Goal: Find contact information

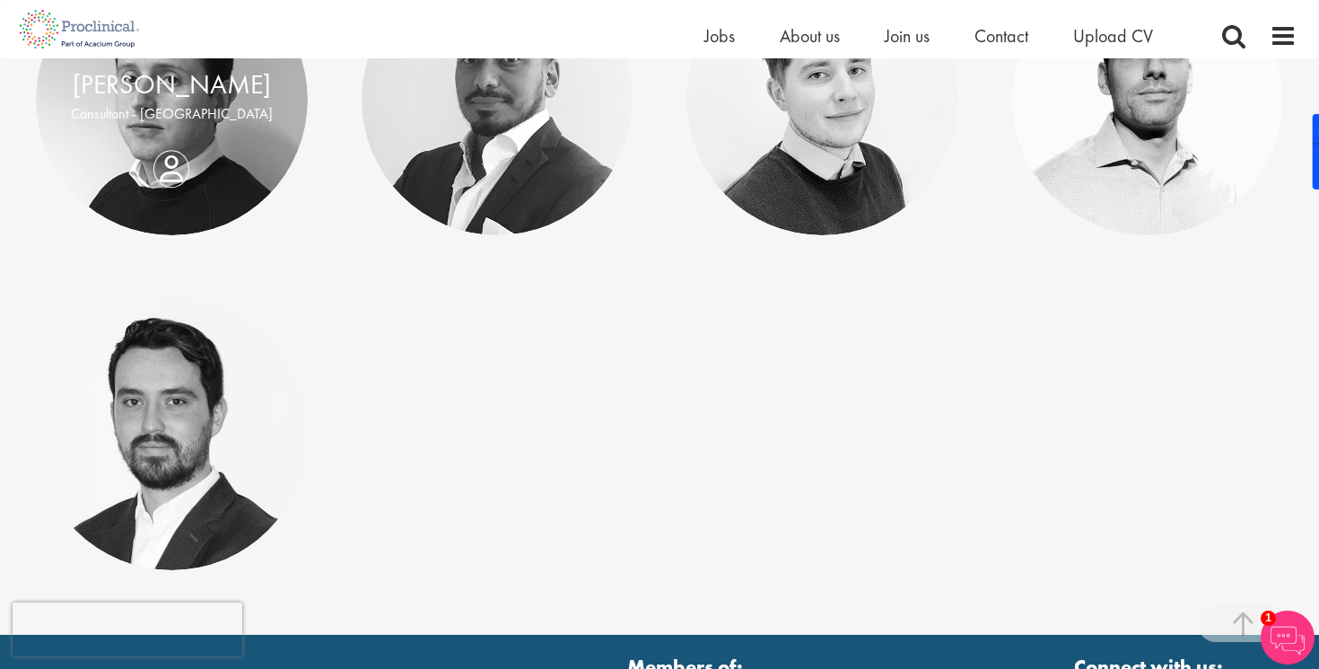
scroll to position [606, 0]
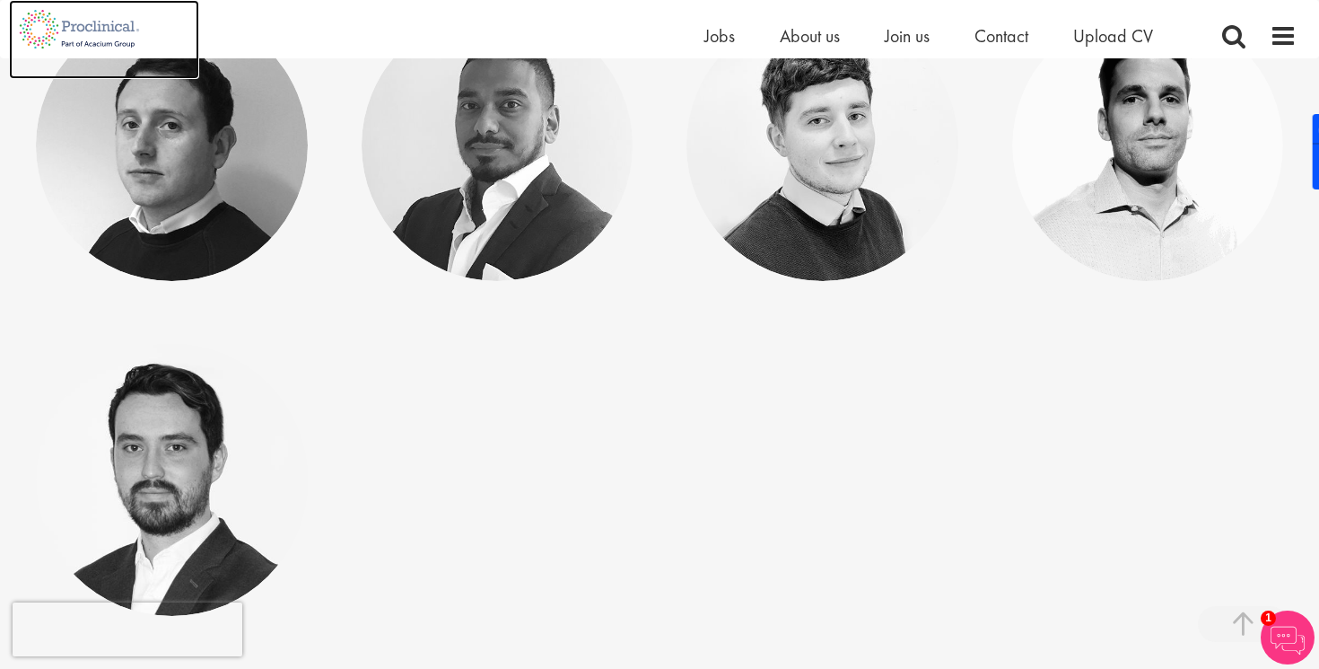
click at [15, 9] on img at bounding box center [79, 29] width 141 height 58
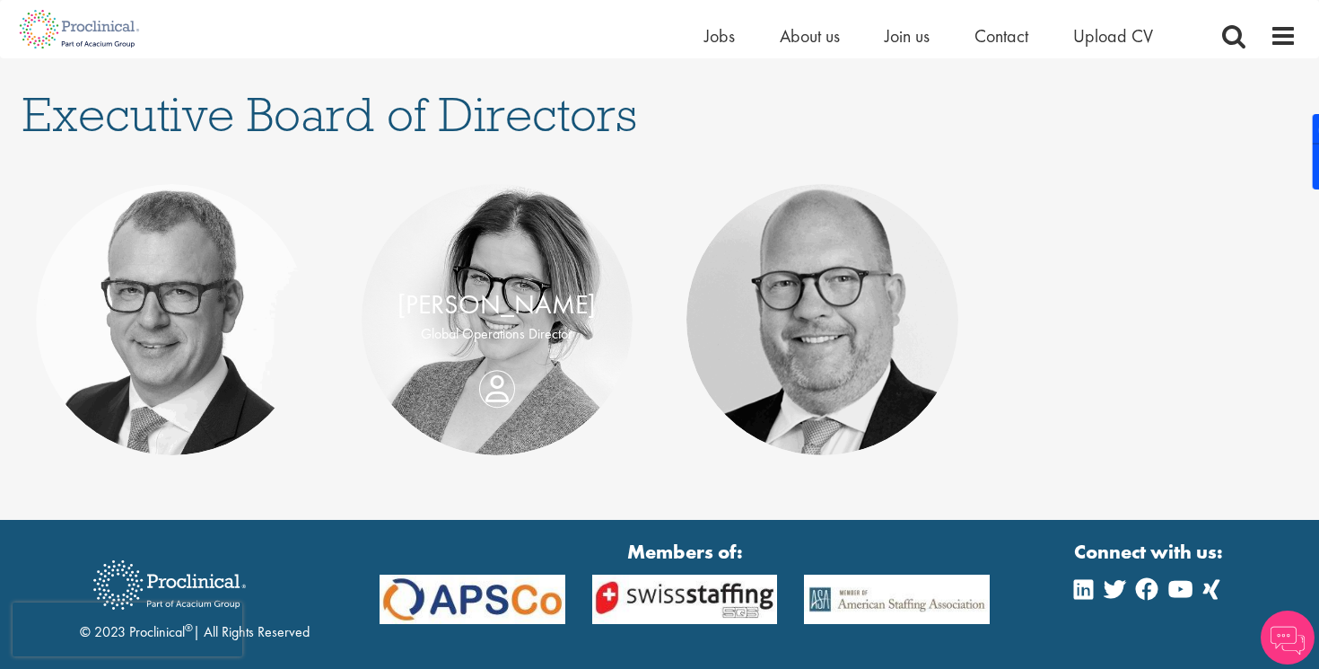
click at [520, 337] on p "Global Operations Director" at bounding box center [498, 334] width 236 height 21
click at [458, 303] on link "Jade Kinsella" at bounding box center [497, 304] width 198 height 34
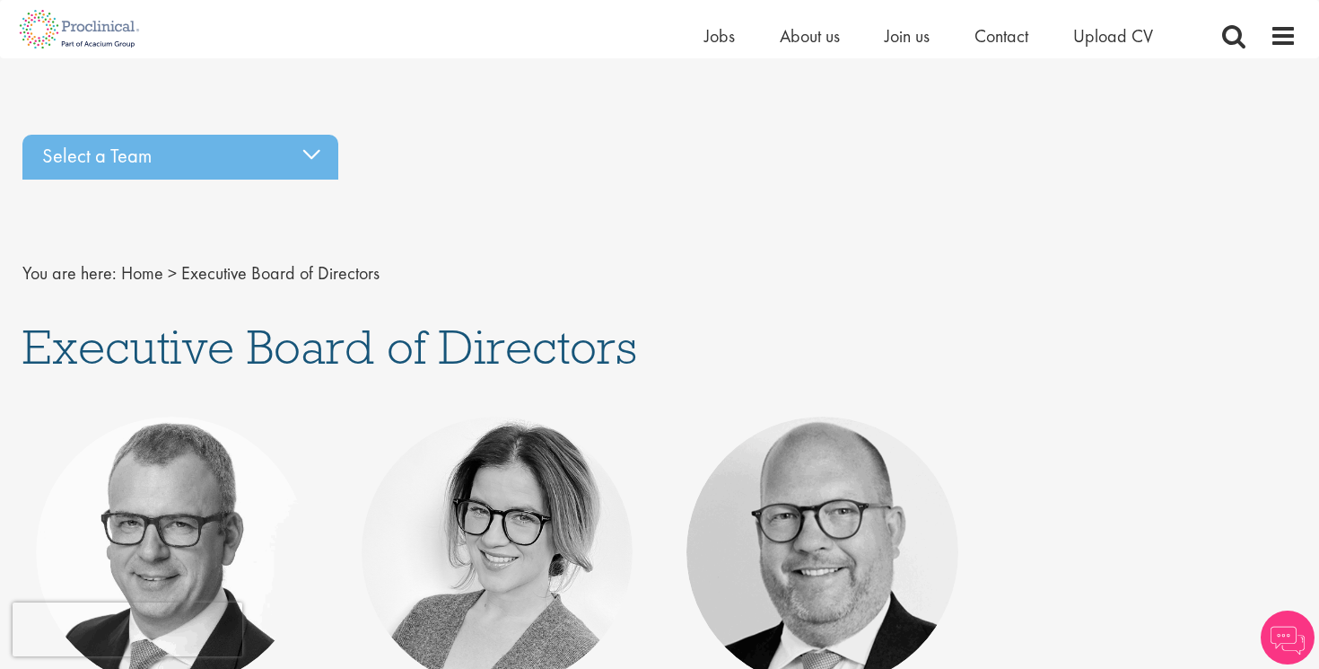
scroll to position [232, 0]
